Goal: Transaction & Acquisition: Obtain resource

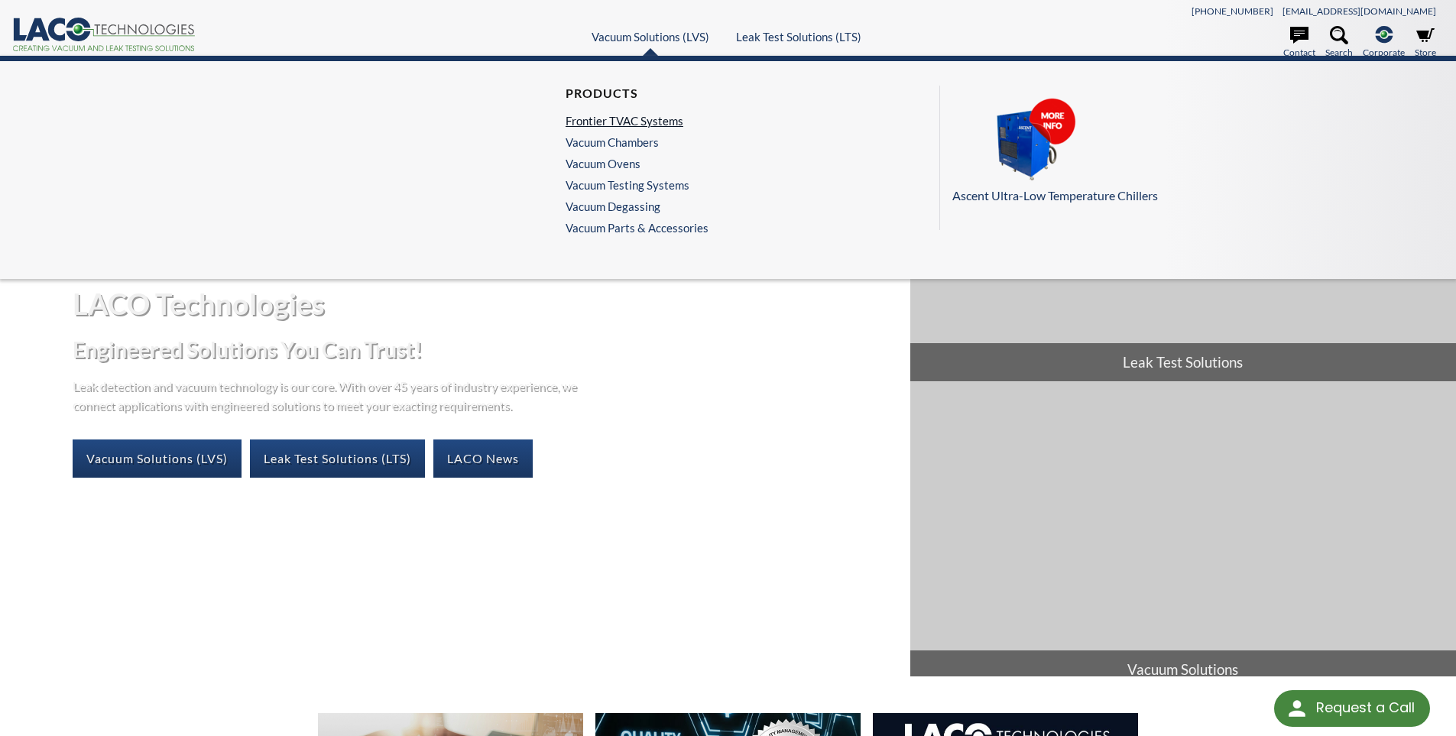
click at [605, 116] on link "Frontier TVAC Systems" at bounding box center [632, 121] width 135 height 14
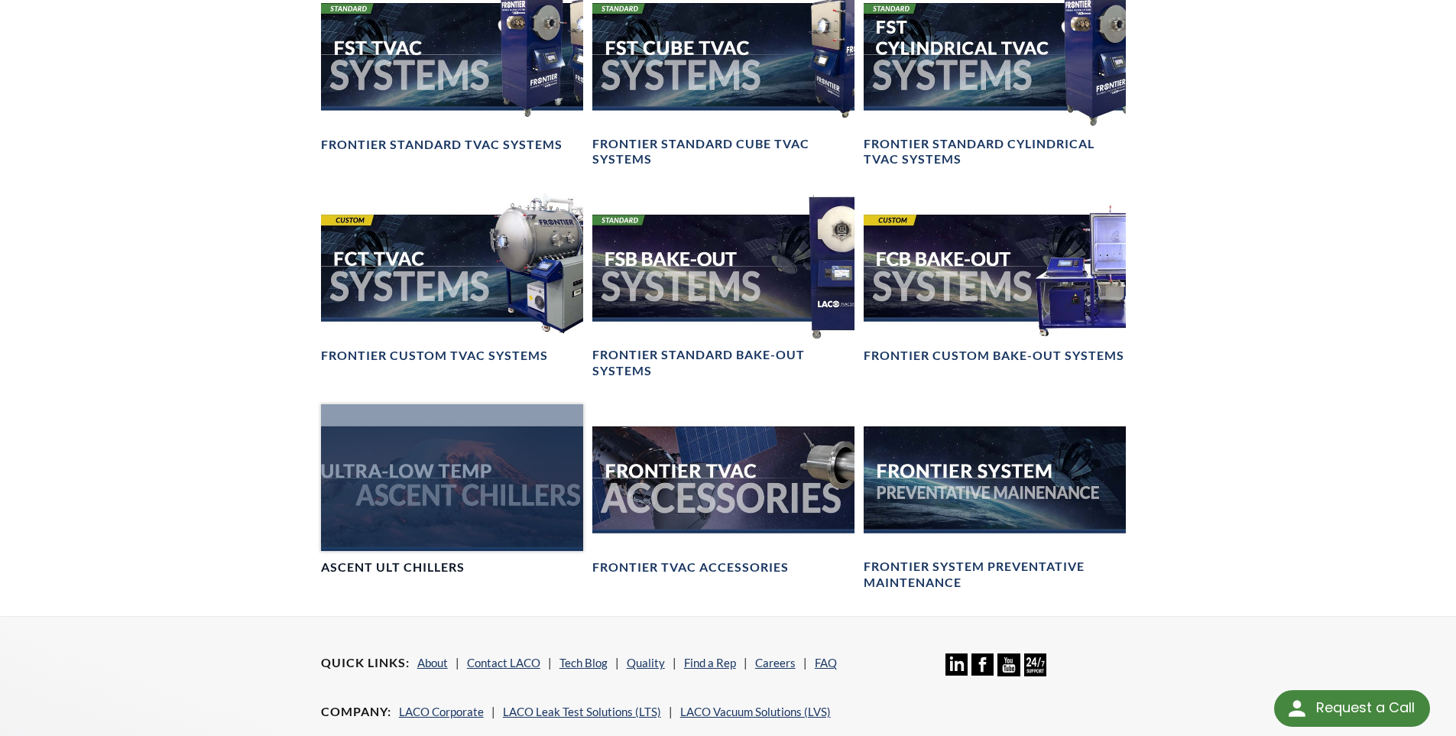
scroll to position [1223, 0]
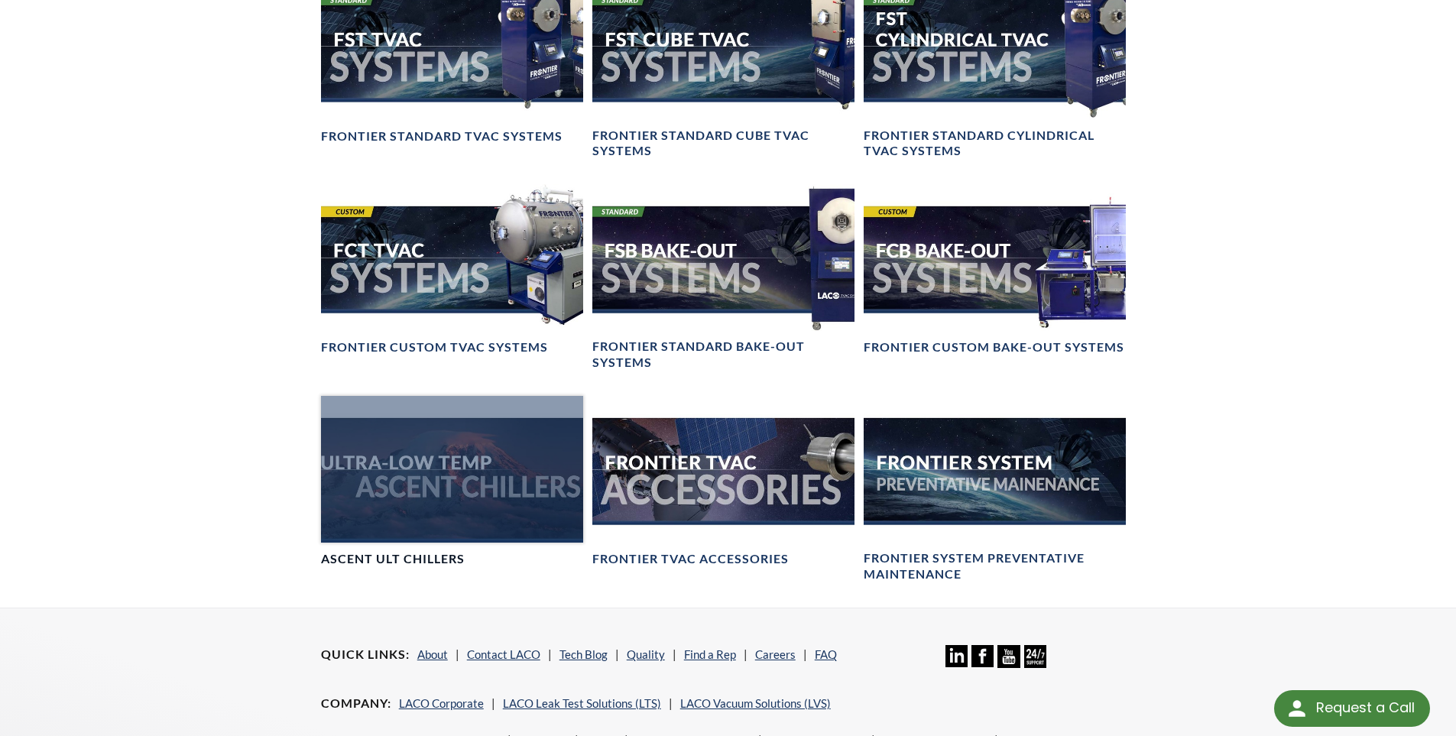
click at [433, 509] on div at bounding box center [452, 469] width 262 height 147
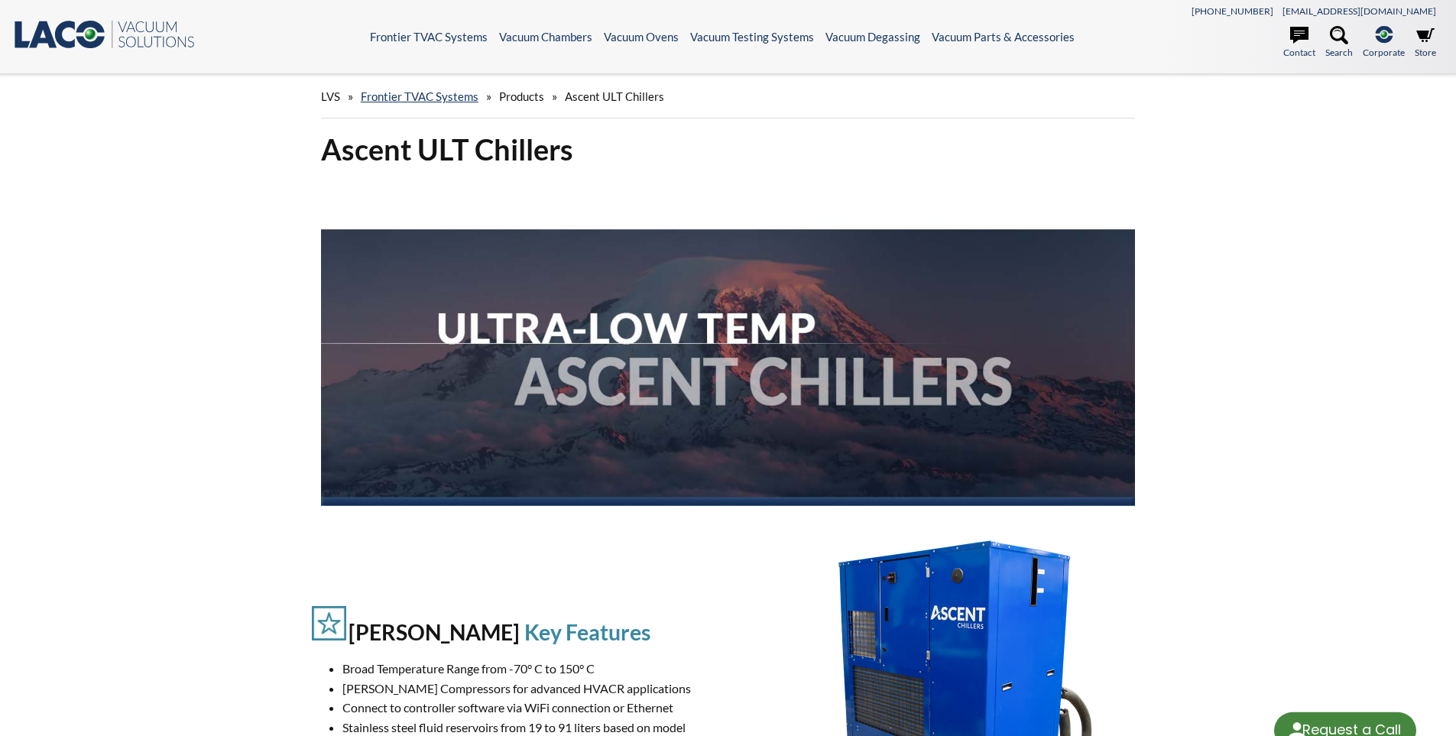
select select "Language Translate Widget"
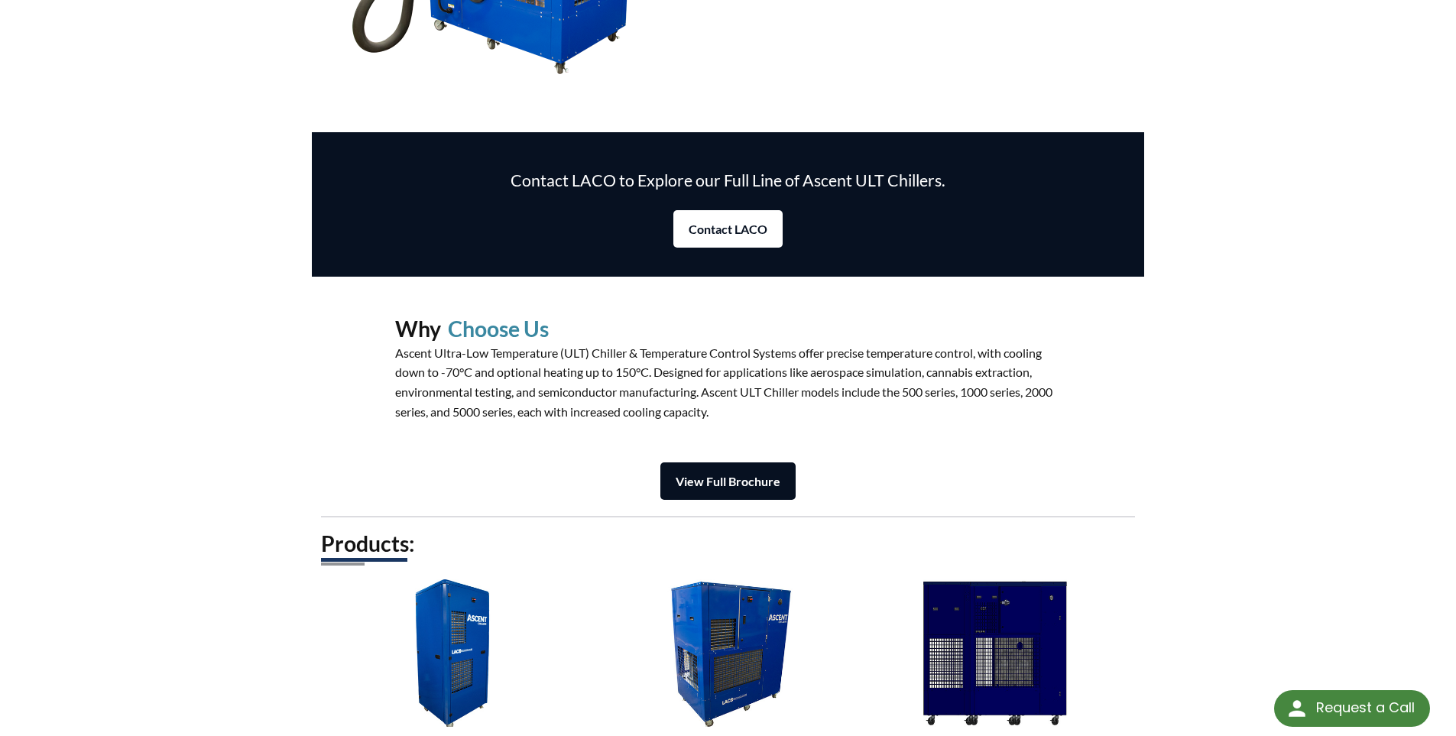
scroll to position [1681, 0]
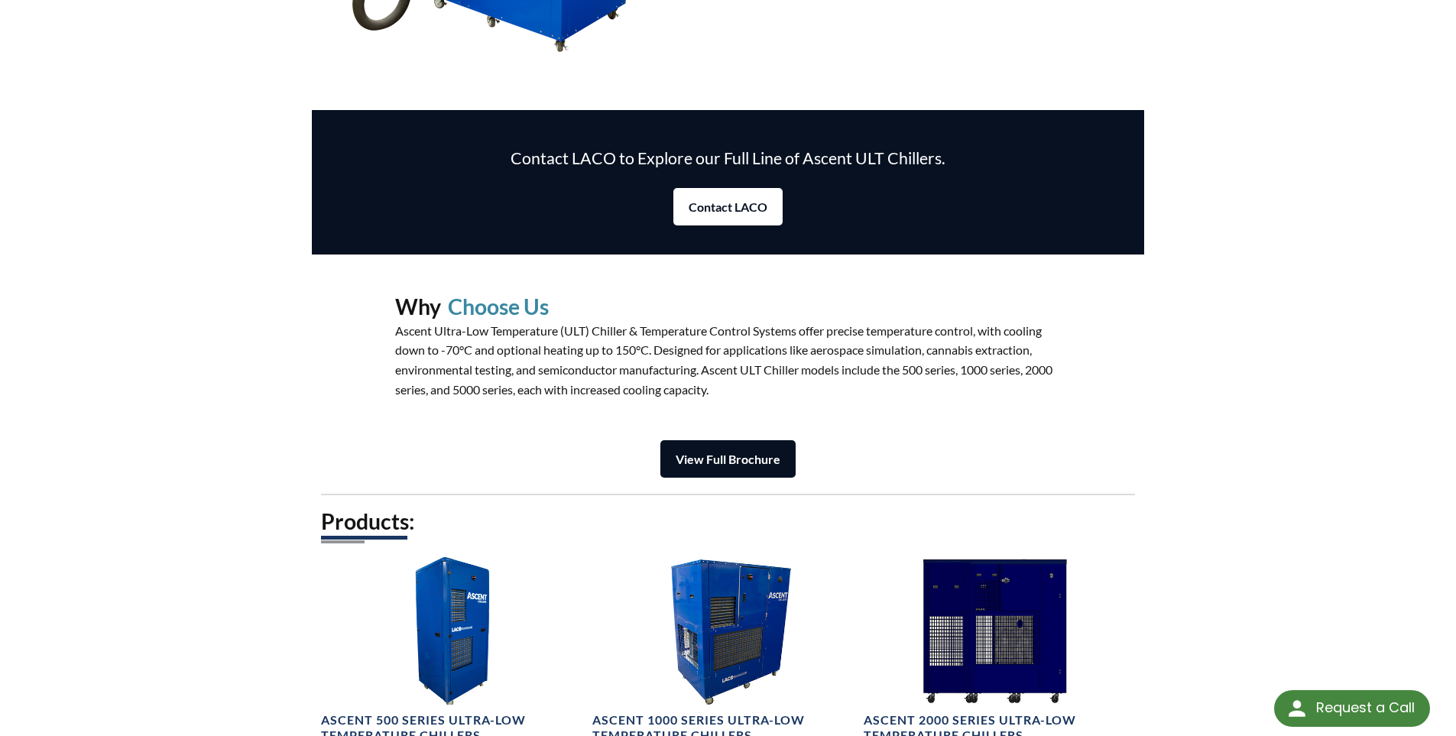
click at [719, 459] on strong "View Full Brochure" at bounding box center [728, 459] width 105 height 15
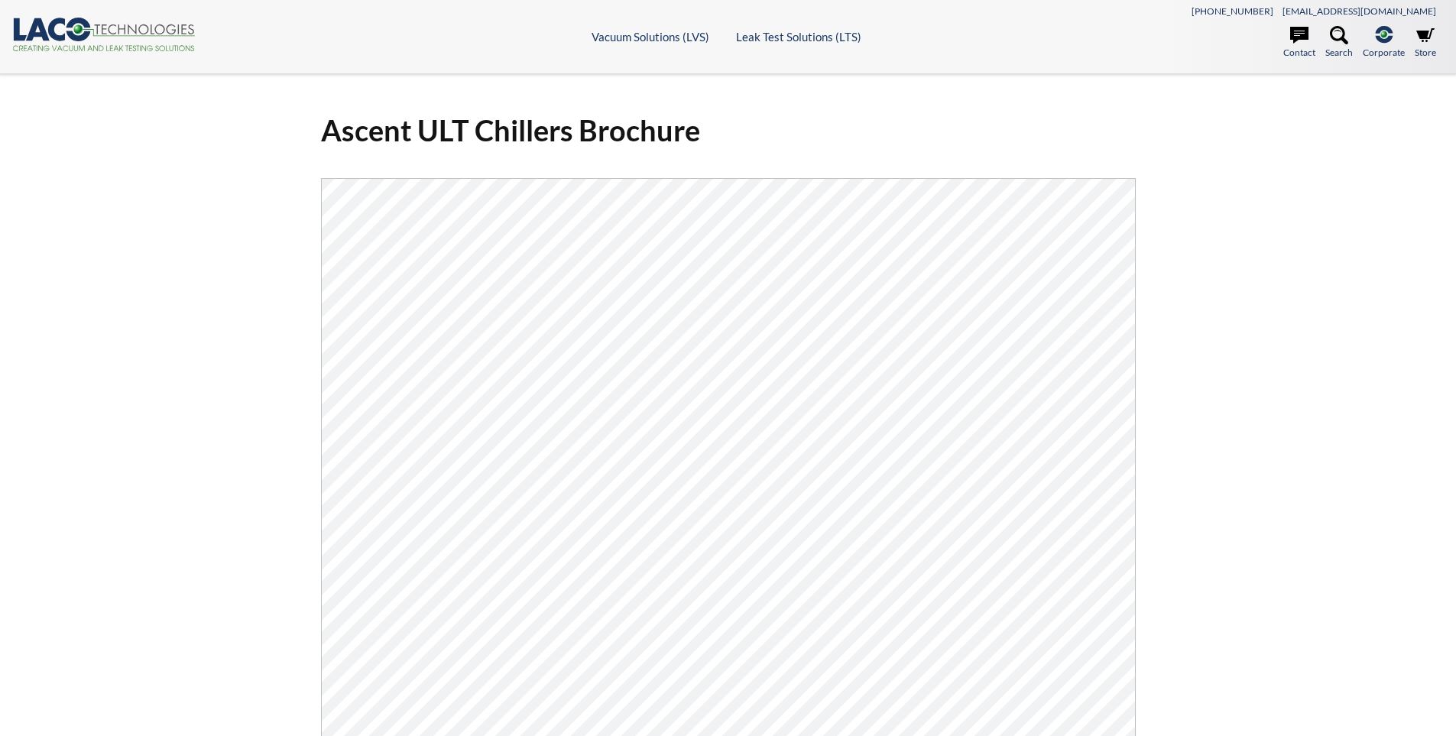
select select "Language Translate Widget"
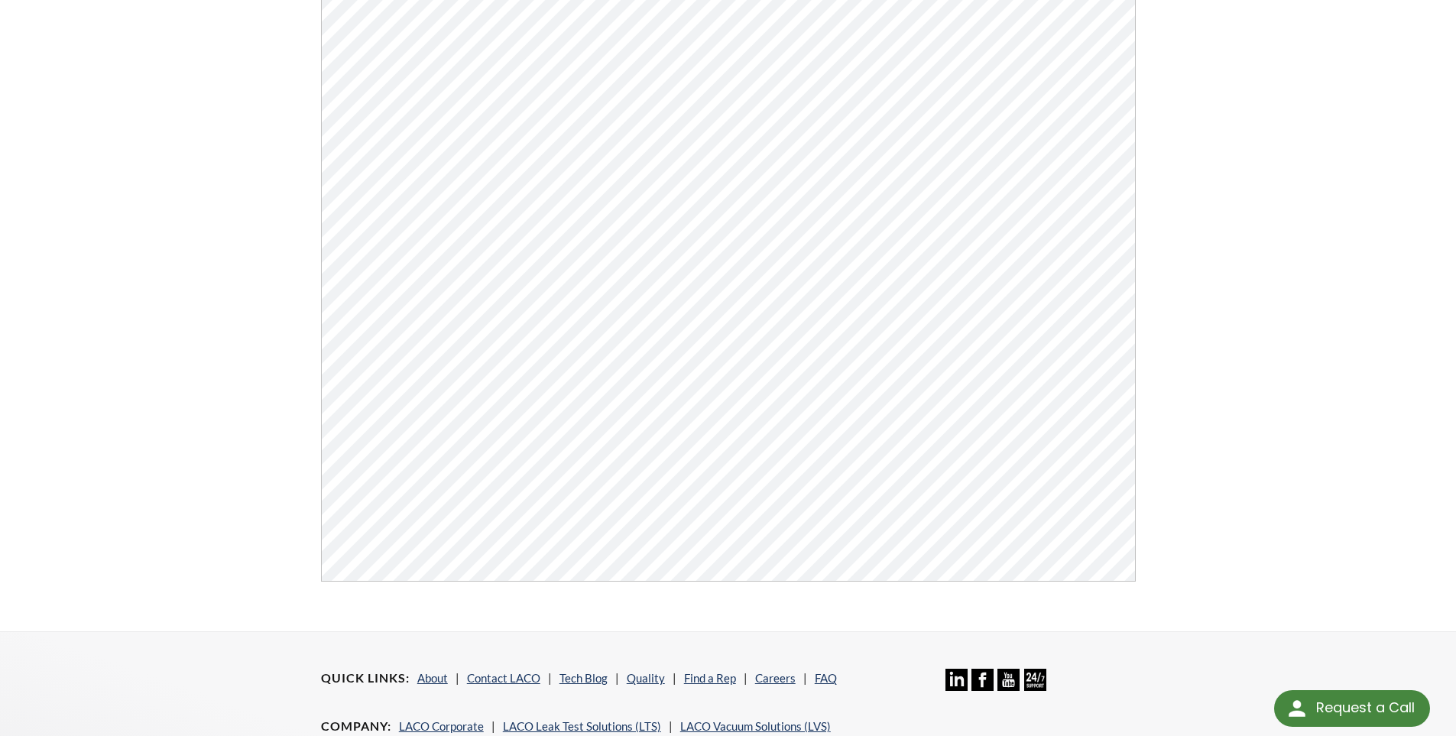
scroll to position [306, 0]
